Goal: Navigation & Orientation: Find specific page/section

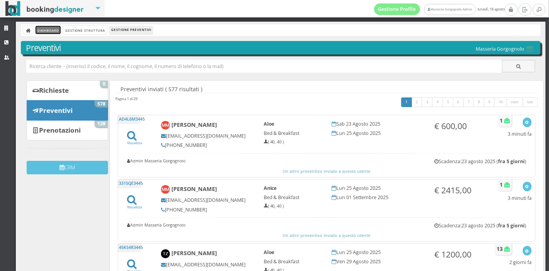
click at [48, 31] on link "Dashboard" at bounding box center [48, 30] width 25 height 8
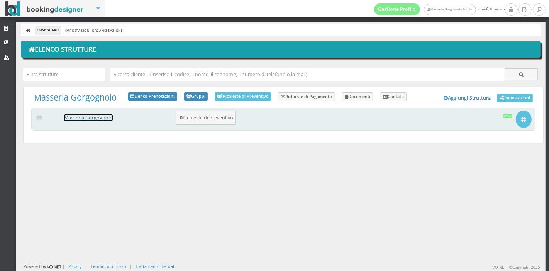
click at [95, 118] on link "Masseria Gorgognolo" at bounding box center [88, 117] width 49 height 7
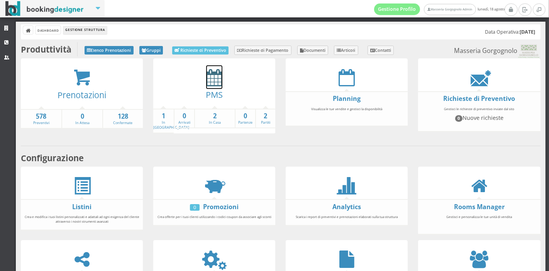
click at [207, 80] on icon at bounding box center [214, 77] width 16 height 17
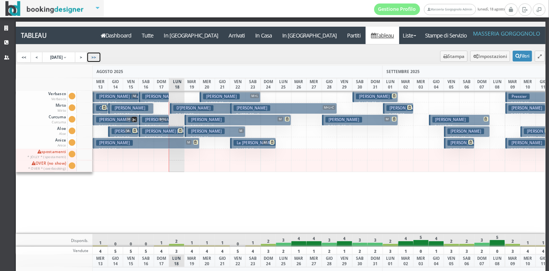
click at [101, 53] on link ">>" at bounding box center [93, 57] width 15 height 11
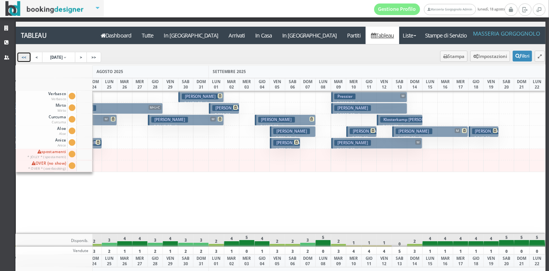
click at [22, 58] on link "<<" at bounding box center [24, 57] width 15 height 11
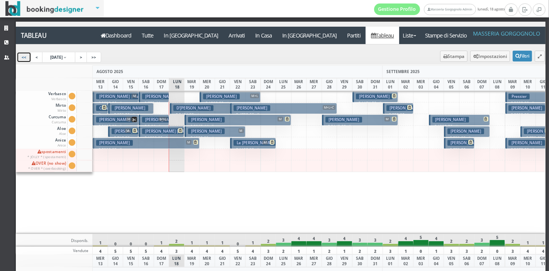
click at [22, 58] on link "<<" at bounding box center [24, 57] width 15 height 11
